Goal: Navigation & Orientation: Find specific page/section

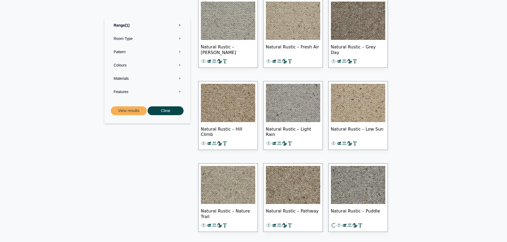
scroll to position [240, 0]
drag, startPoint x: 183, startPoint y: 2, endPoint x: 46, endPoint y: 77, distance: 156.1
click at [42, 92] on section "Range 1 Bermuda Polypropylene Carpet Cadiz Wool Loop Carpet Calendar Trail Wool…" at bounding box center [253, 136] width 507 height 320
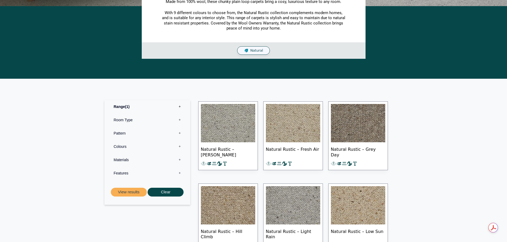
scroll to position [160, 0]
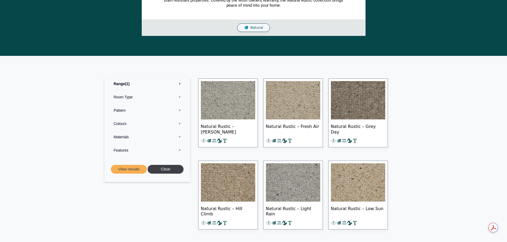
click at [166, 171] on button "Clear" at bounding box center [166, 169] width 36 height 9
click at [164, 167] on button "Clear" at bounding box center [166, 169] width 36 height 9
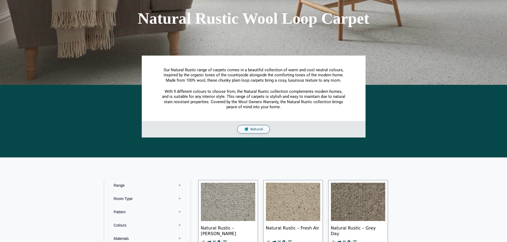
scroll to position [0, 0]
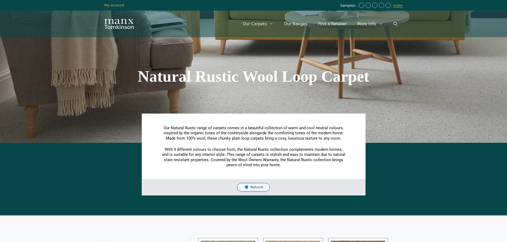
click at [115, 23] on img "Site" at bounding box center [118, 24] width 29 height 10
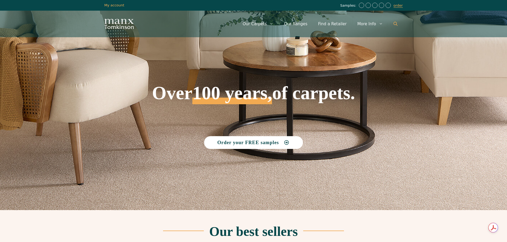
click at [397, 23] on link "Open Search Bar" at bounding box center [395, 24] width 15 height 16
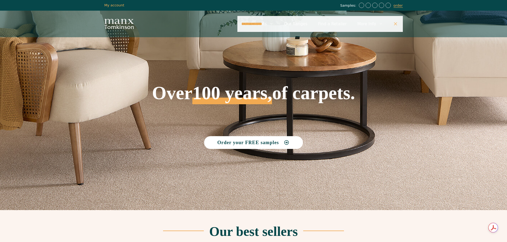
type input "**********"
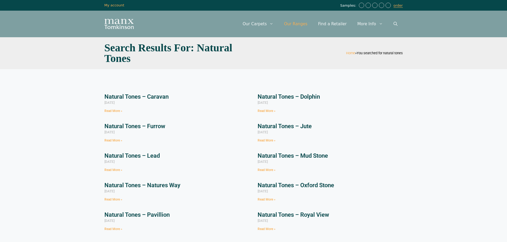
click at [295, 23] on link "Our Ranges" at bounding box center [296, 24] width 34 height 16
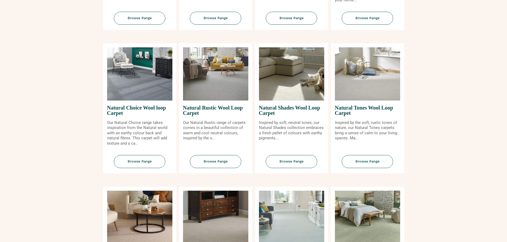
scroll to position [346, 0]
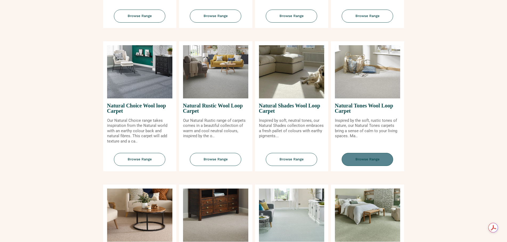
click at [364, 156] on span "Browse Range" at bounding box center [367, 159] width 51 height 13
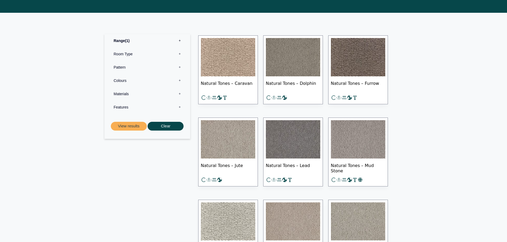
scroll to position [240, 0]
